Goal: Navigation & Orientation: Find specific page/section

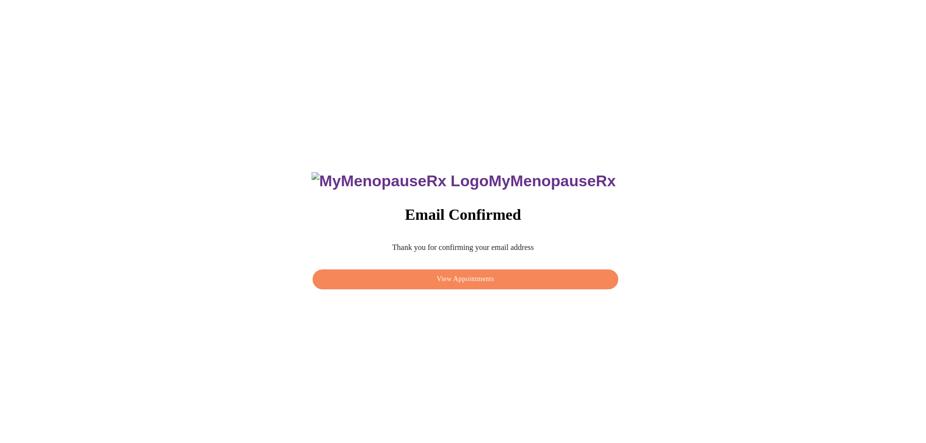
click at [482, 276] on span "View Appointments" at bounding box center [465, 279] width 283 height 12
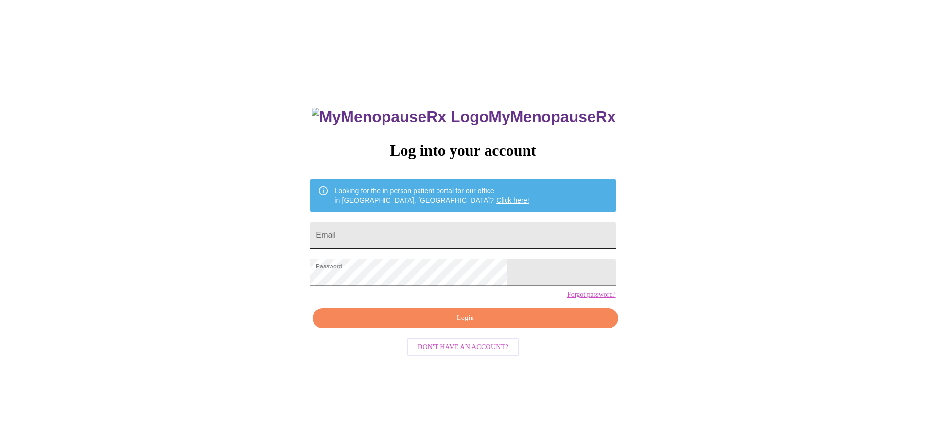
click at [378, 234] on input "Email" at bounding box center [462, 235] width 305 height 27
type input "[EMAIL_ADDRESS][DOMAIN_NAME]"
click at [438, 324] on span "Login" at bounding box center [465, 318] width 283 height 12
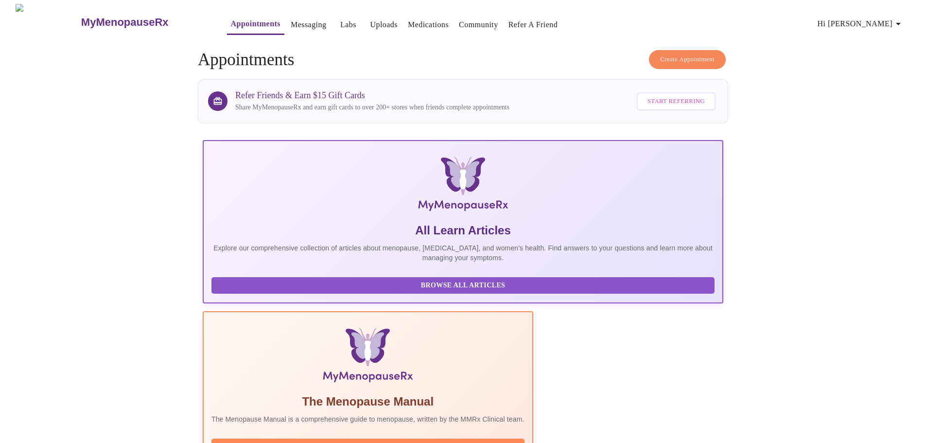
click at [340, 18] on link "Labs" at bounding box center [348, 25] width 16 height 14
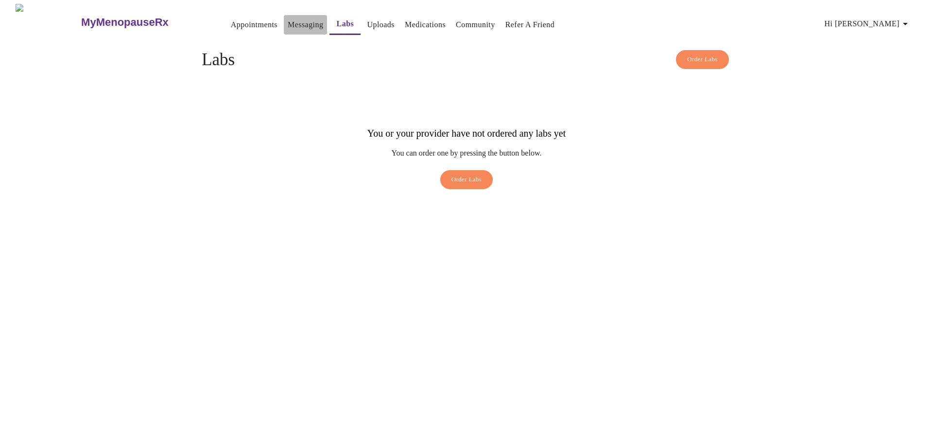
click at [288, 18] on link "Messaging" at bounding box center [305, 25] width 35 height 14
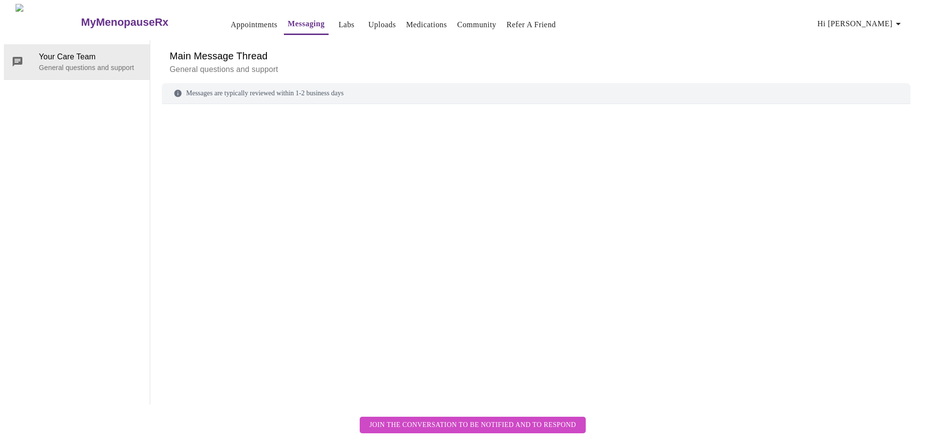
scroll to position [36, 0]
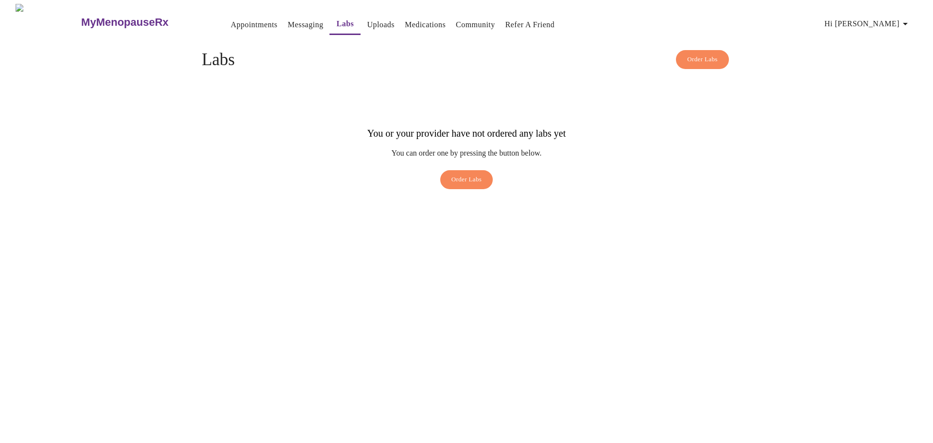
click at [405, 19] on link "Medications" at bounding box center [425, 25] width 41 height 14
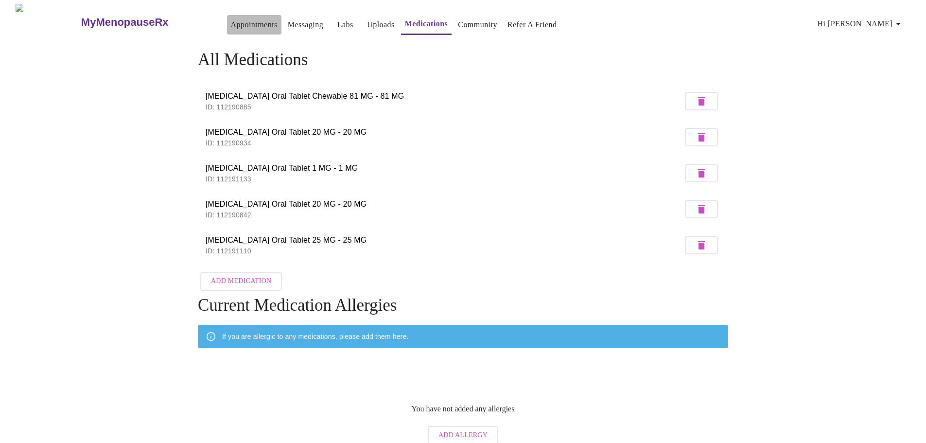
click at [231, 18] on link "Appointments" at bounding box center [254, 25] width 47 height 14
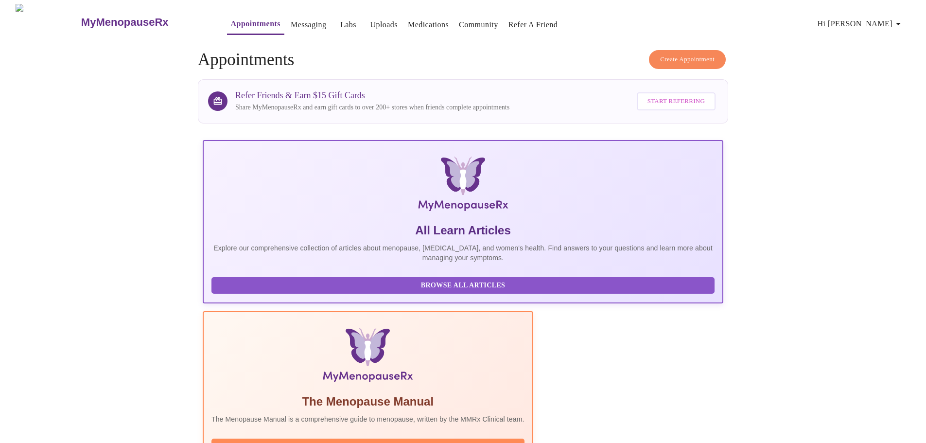
click at [410, 441] on span "Read Manual" at bounding box center [368, 447] width 294 height 12
